Goal: Transaction & Acquisition: Purchase product/service

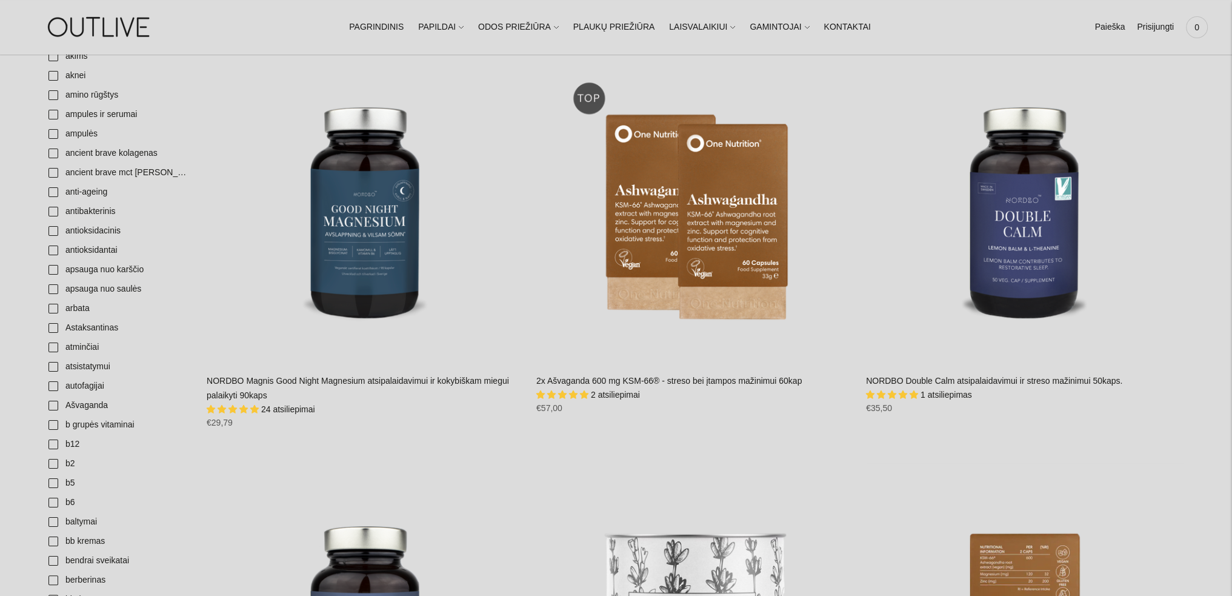
scroll to position [182, 0]
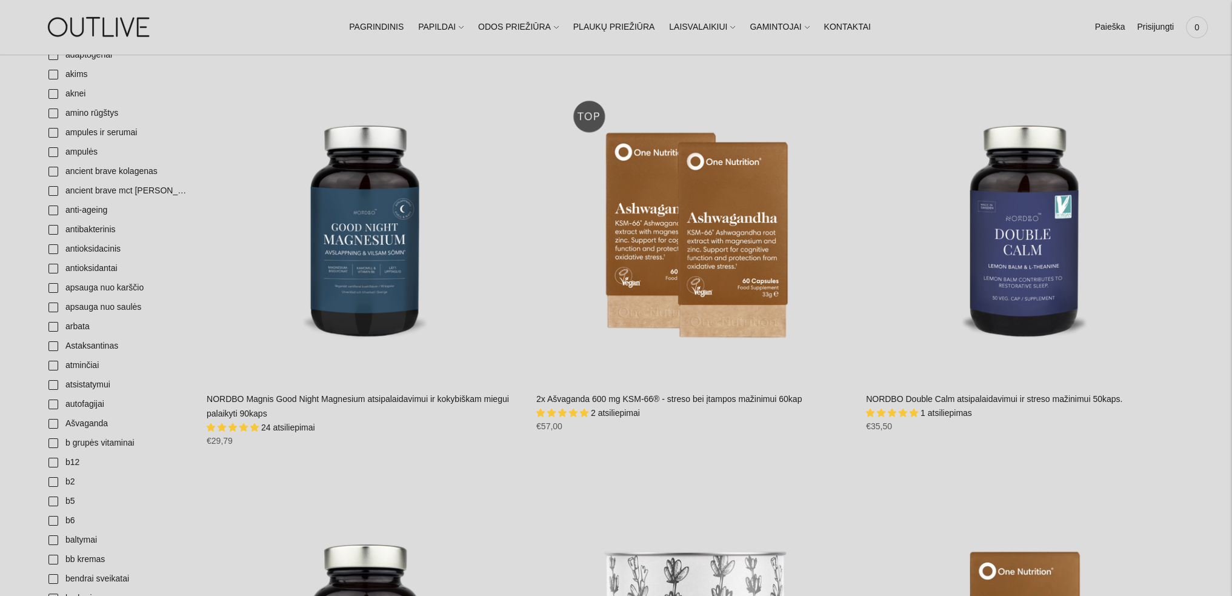
click at [991, 399] on link "NORDBO Double Calm atsipalaidavimui ir streso mažinimui 50kaps." at bounding box center [994, 399] width 256 height 10
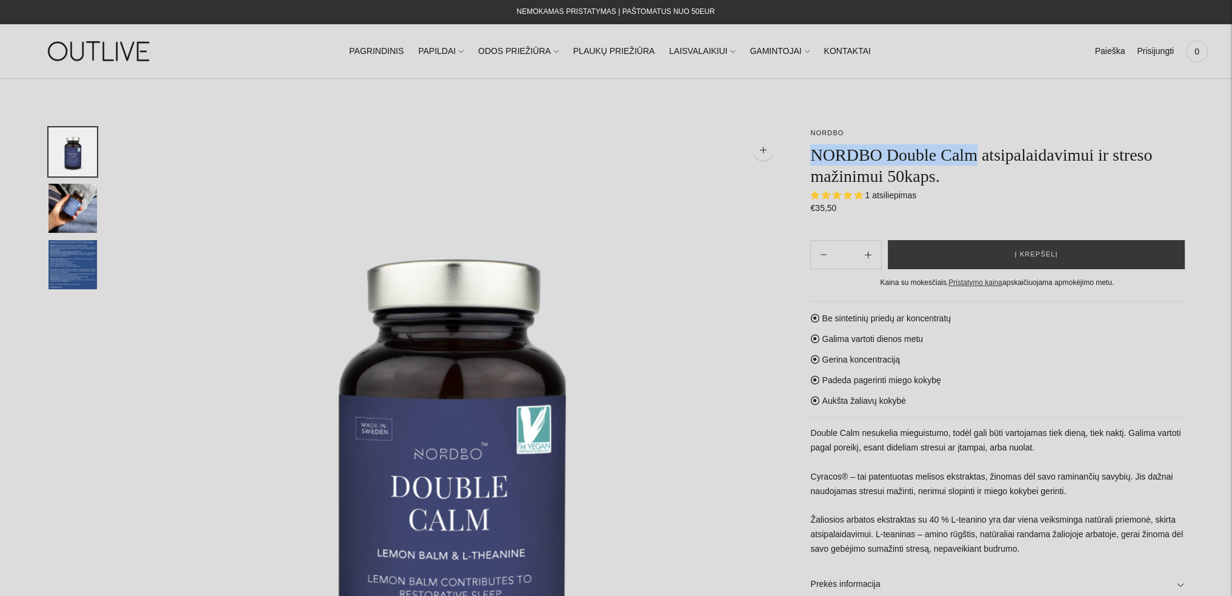
drag, startPoint x: 813, startPoint y: 152, endPoint x: 979, endPoint y: 159, distance: 166.2
click at [979, 159] on h1 "NORDBO Double Calm atsipalaidavimui ir streso mažinimui 50kaps." at bounding box center [996, 165] width 373 height 42
copy h1 "NORDBO Double Calm"
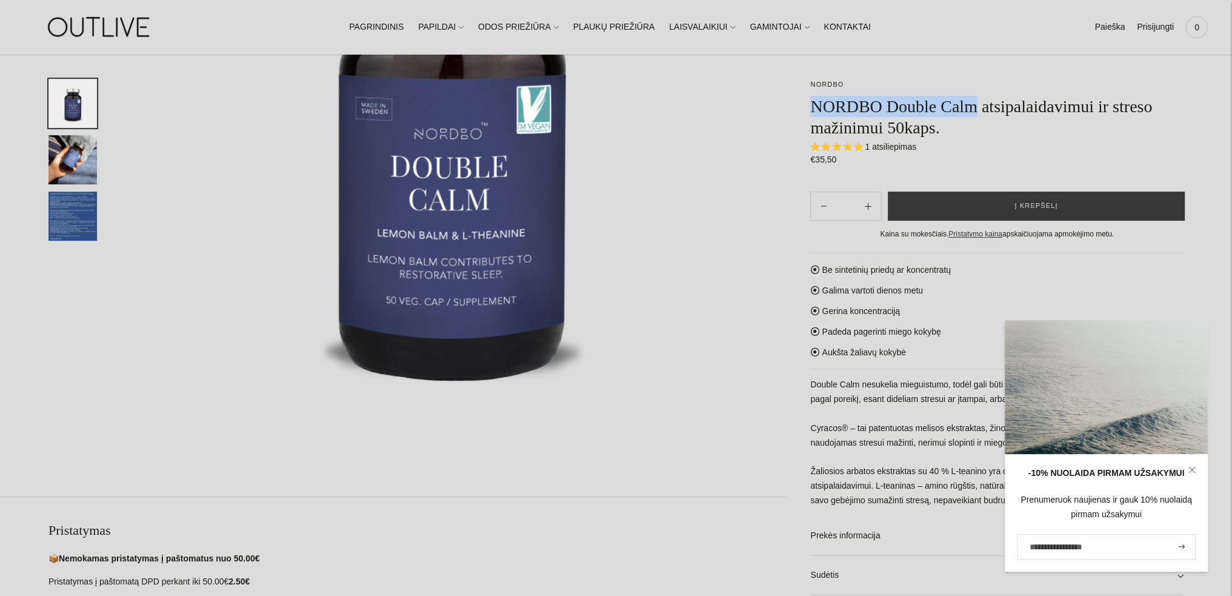
scroll to position [485, 0]
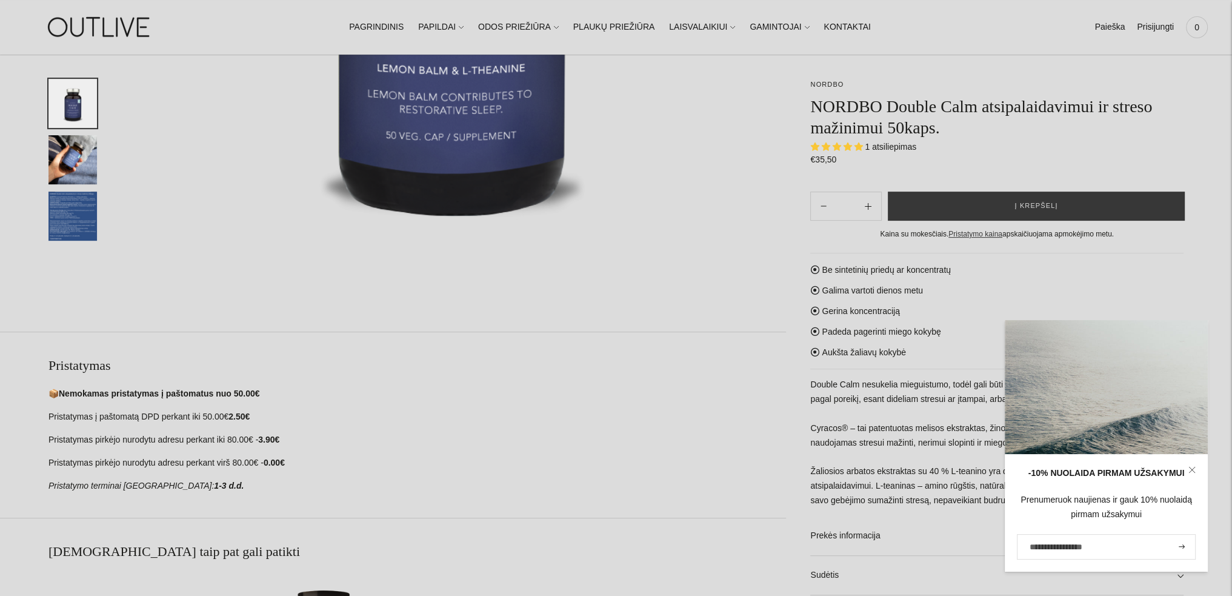
click at [718, 399] on p "📦 Nemokamas pristatymas į paštomatus nuo 50.00€" at bounding box center [417, 394] width 738 height 15
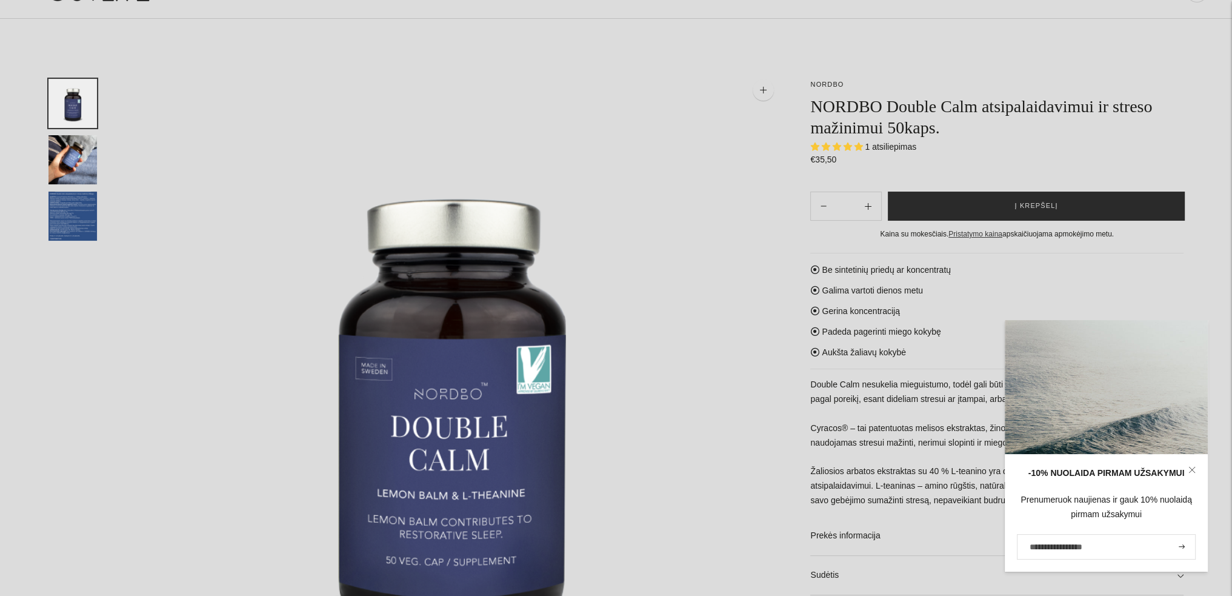
scroll to position [0, 0]
